Goal: Information Seeking & Learning: Learn about a topic

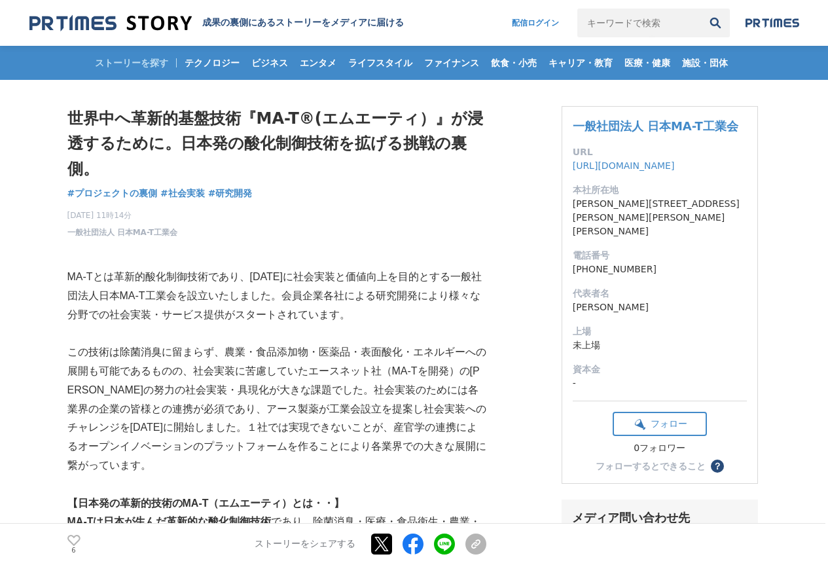
click at [448, 316] on p "MA-Tとは革新的酸化制御技術であり、[DATE]に社会実装と価値向上を目的とする一般社団法人日本MA-T工業会を設立いたしました。会員企業各社による研究開発…" at bounding box center [276, 296] width 419 height 56
click at [383, 314] on p "MA-Tとは革新的酸化制御技術であり、[DATE]に社会実装と価値向上を目的とする一般社団法人日本MA-T工業会を設立いたしました。会員企業各社による研究開発…" at bounding box center [276, 296] width 419 height 56
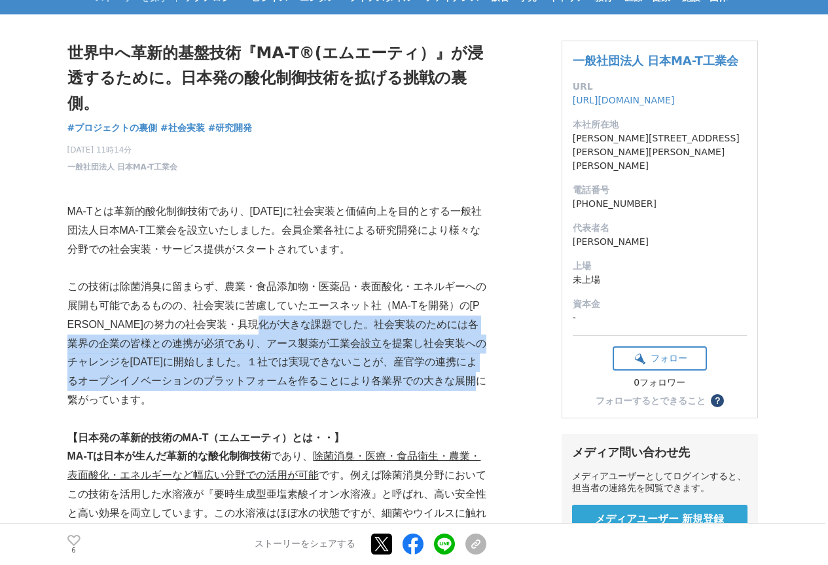
drag, startPoint x: 306, startPoint y: 327, endPoint x: 345, endPoint y: 398, distance: 81.4
click at [345, 398] on p "この技術は除菌消臭に留まらず、農業・食品添加物・医薬品・表面酸化・エネルギーへの展開も可能であるものの、社会実装に苦慮していたエースネット社（MA-Tを開発）…" at bounding box center [276, 343] width 419 height 132
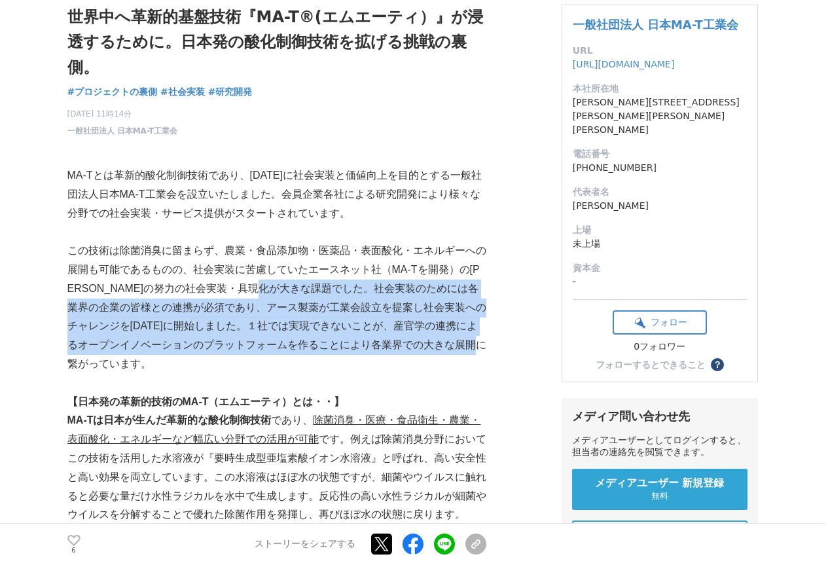
scroll to position [131, 0]
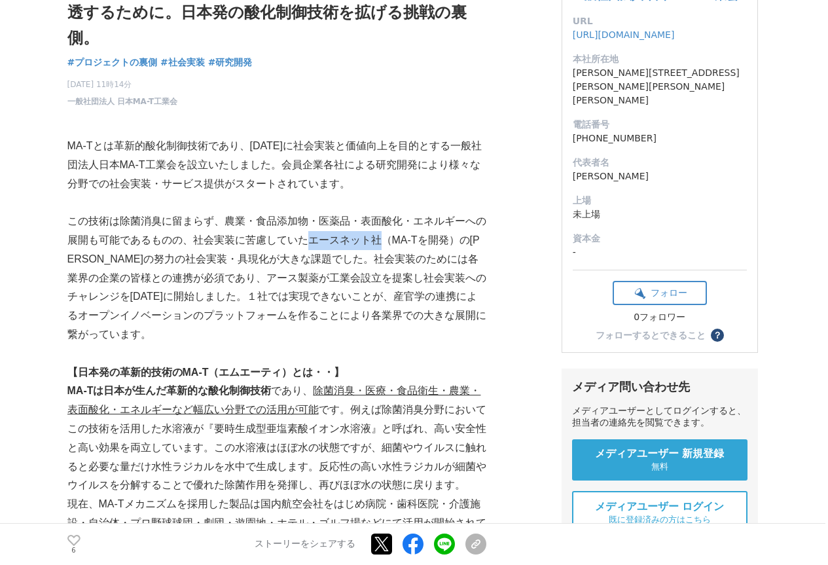
drag, startPoint x: 308, startPoint y: 238, endPoint x: 377, endPoint y: 245, distance: 69.7
click at [377, 245] on p "この技術は除菌消臭に留まらず、農業・食品添加物・医薬品・表面酸化・エネルギーへの展開も可能であるものの、社会実装に苦慮していたエースネット社（MA-Tを開発）…" at bounding box center [276, 278] width 419 height 132
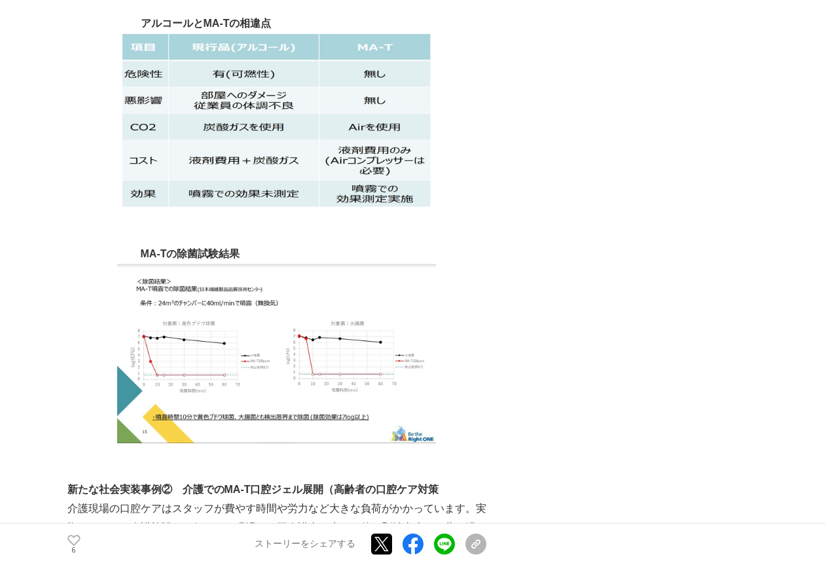
scroll to position [2094, 0]
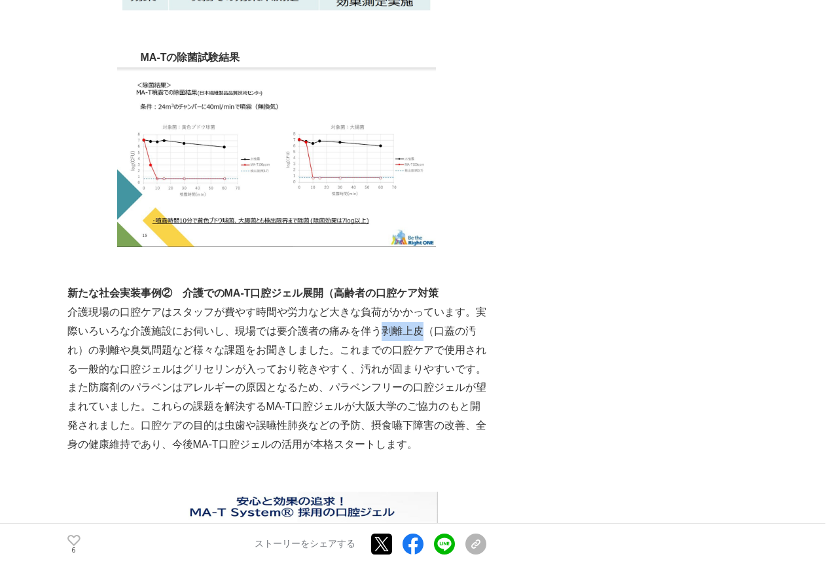
drag, startPoint x: 381, startPoint y: 330, endPoint x: 422, endPoint y: 333, distance: 41.3
click at [422, 333] on p "介護現場の口腔ケアはスタッフが費やす時間や労力など大きな負荷がかかっています。実際いろいろな介護施設にお伺いし、現場では要介護者の痛みを伴う剥離上皮（口蓋の汚…" at bounding box center [276, 340] width 419 height 75
drag, startPoint x: 92, startPoint y: 392, endPoint x: 208, endPoint y: 382, distance: 116.2
click at [208, 382] on p "また防腐剤のパラベンはアレルギーの原因となるため、パラベンフリーの口腔ジェルが望まれていました。これらの課題を解決するMA-T口腔ジェルが大阪大学のご協力のも…" at bounding box center [276, 415] width 419 height 75
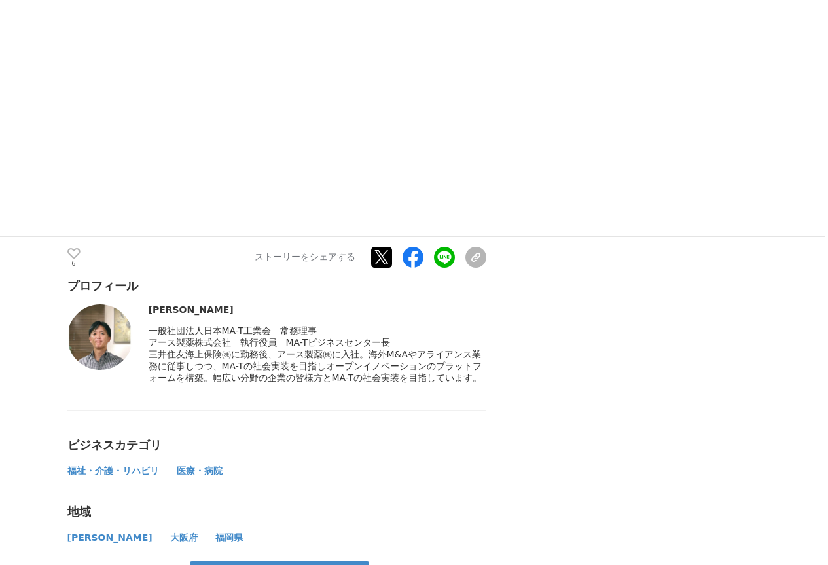
scroll to position [3599, 0]
